Goal: Task Accomplishment & Management: Use online tool/utility

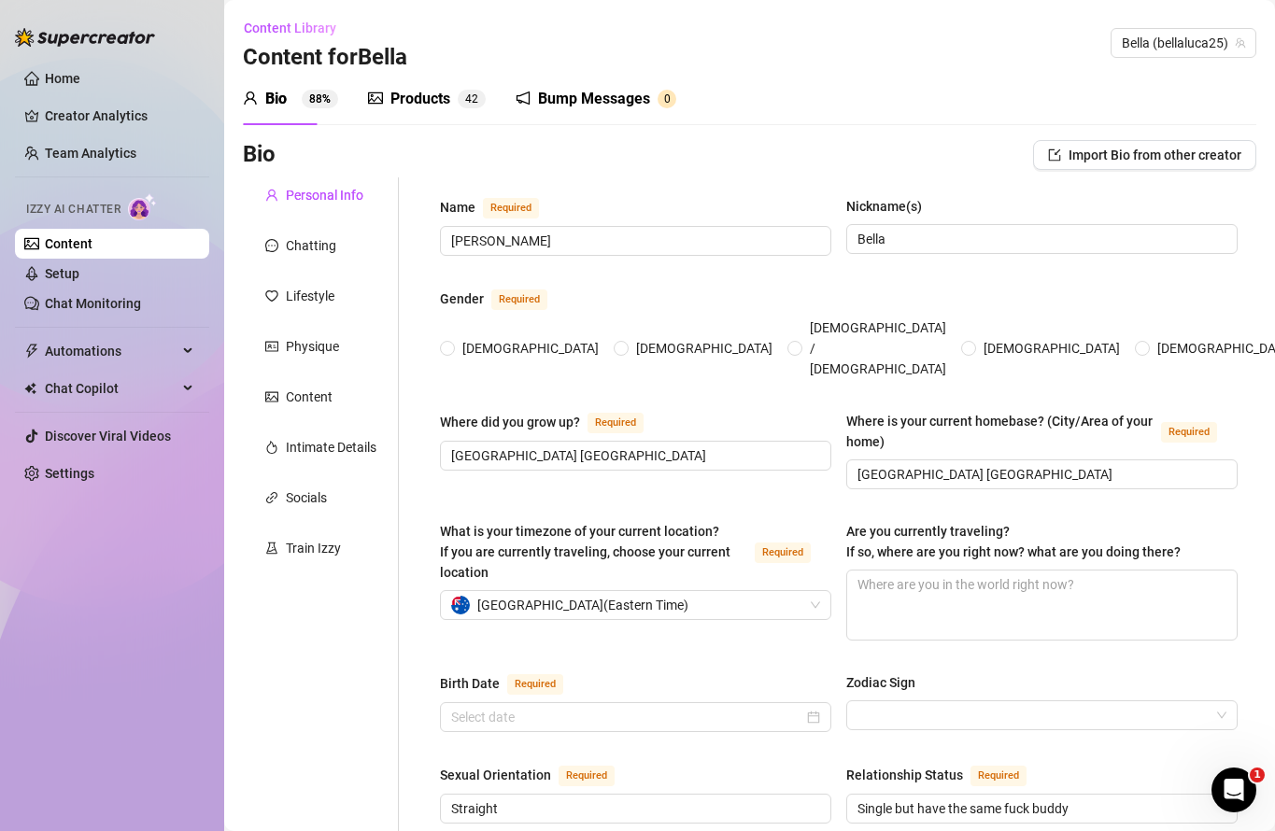
radio input "true"
type input "[DATE]"
click at [104, 342] on span "Automations" at bounding box center [111, 351] width 133 height 30
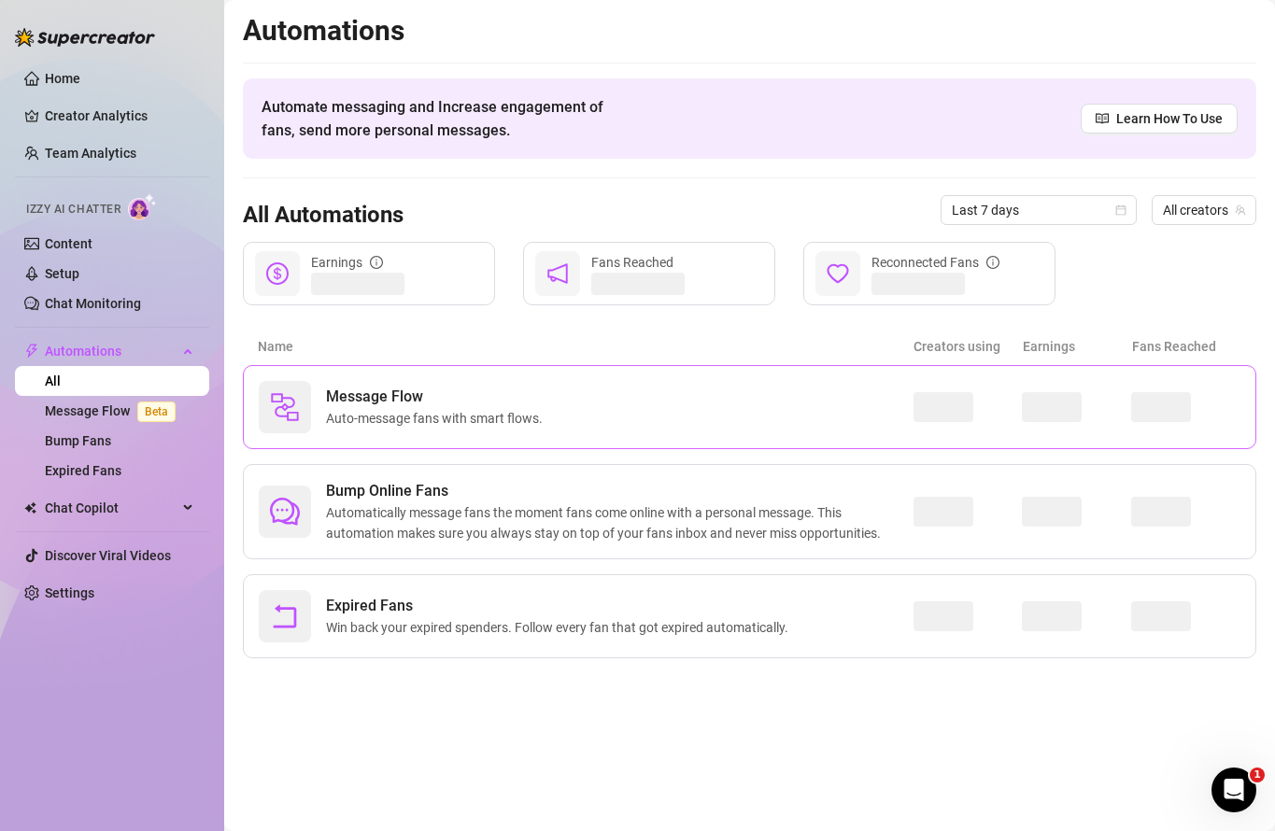
click at [544, 421] on span "Auto-message fans with smart flows." at bounding box center [438, 418] width 224 height 21
